Goal: Information Seeking & Learning: Stay updated

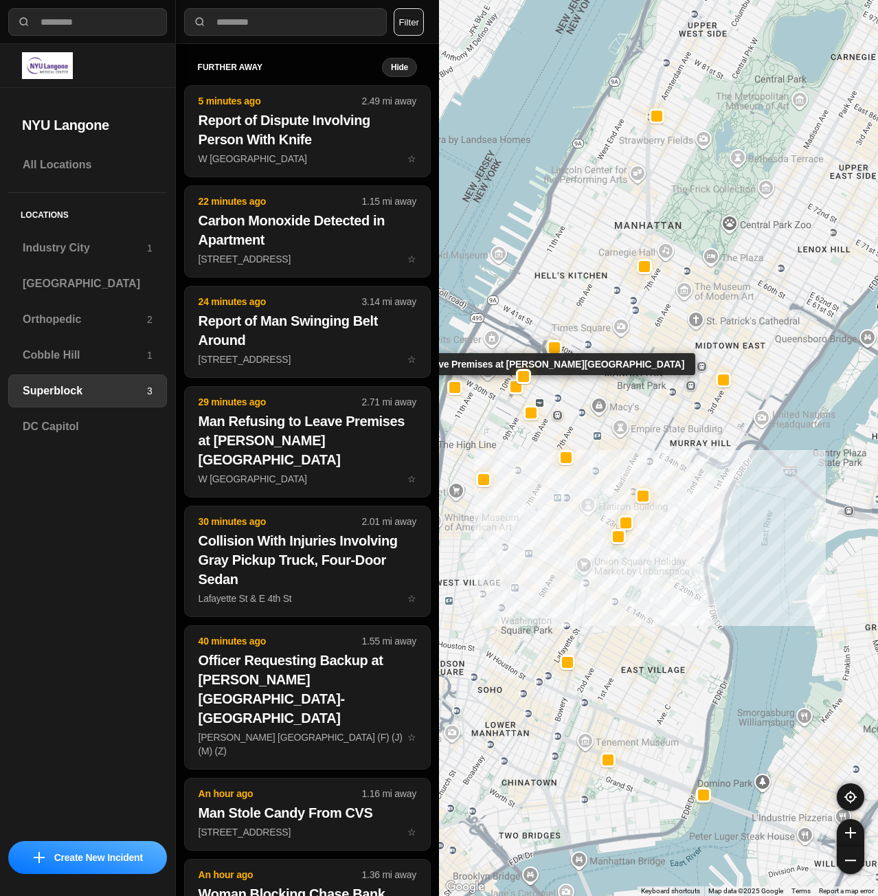
select select "*"
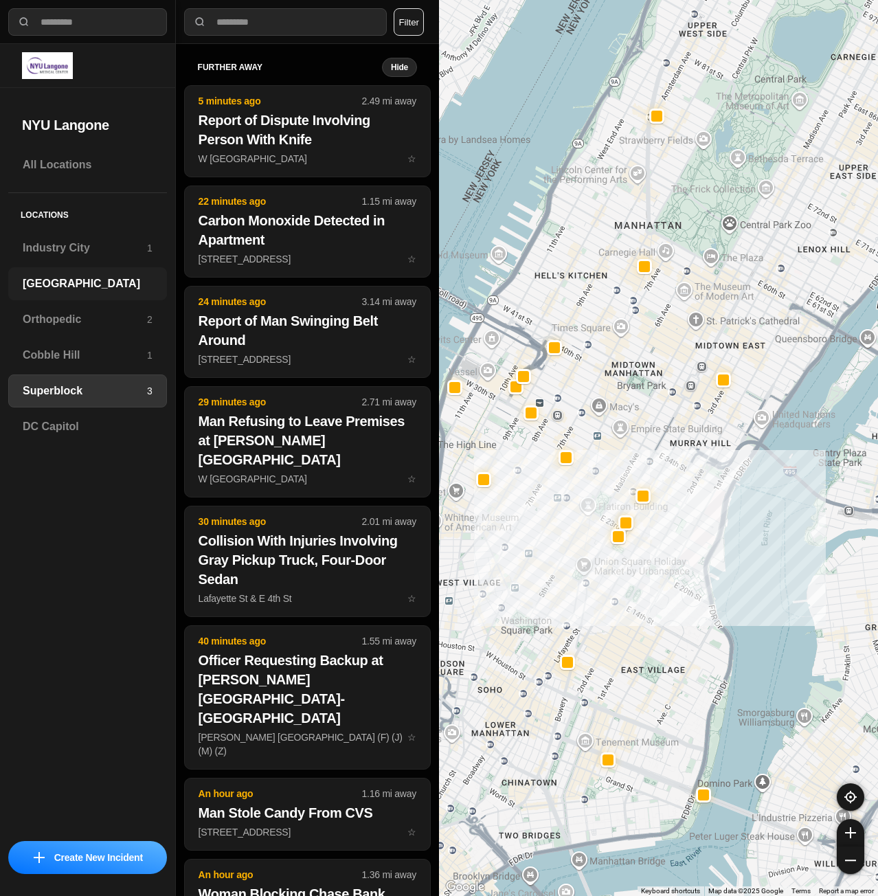
click at [76, 284] on h3 "[GEOGRAPHIC_DATA]" at bounding box center [88, 283] width 130 height 16
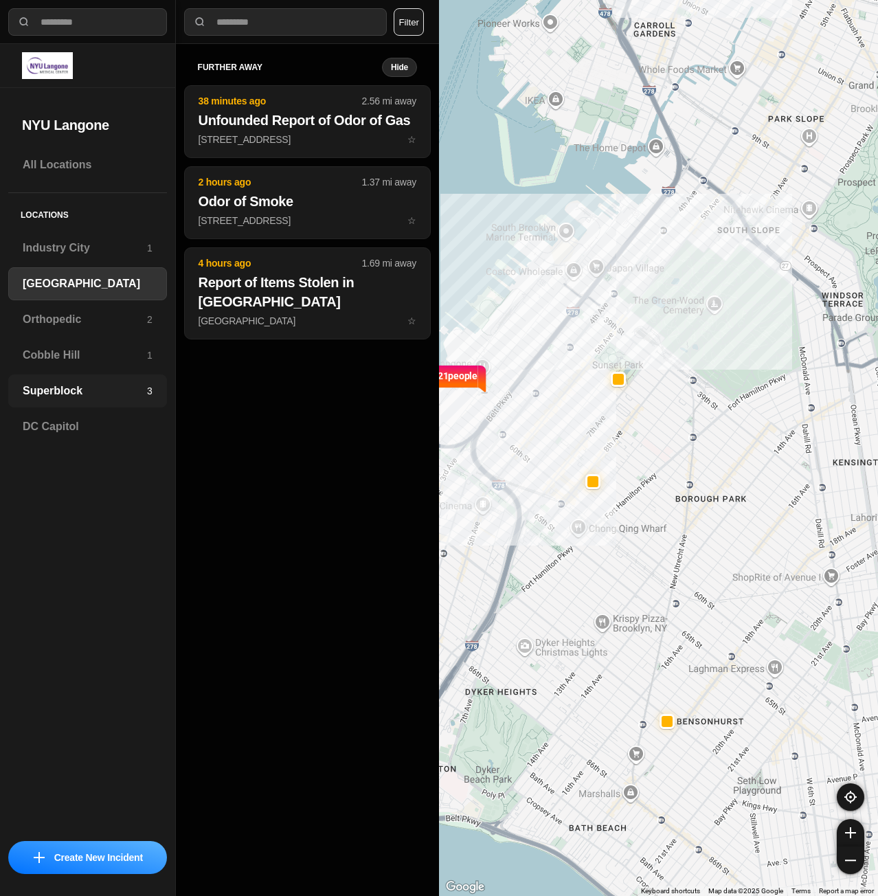
click at [75, 398] on h3 "Superblock" at bounding box center [85, 391] width 124 height 16
